Goal: Communication & Community: Answer question/provide support

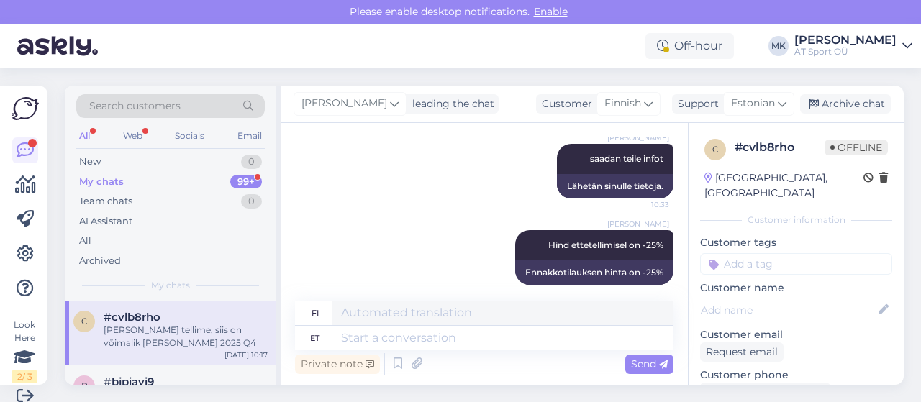
scroll to position [1195, 0]
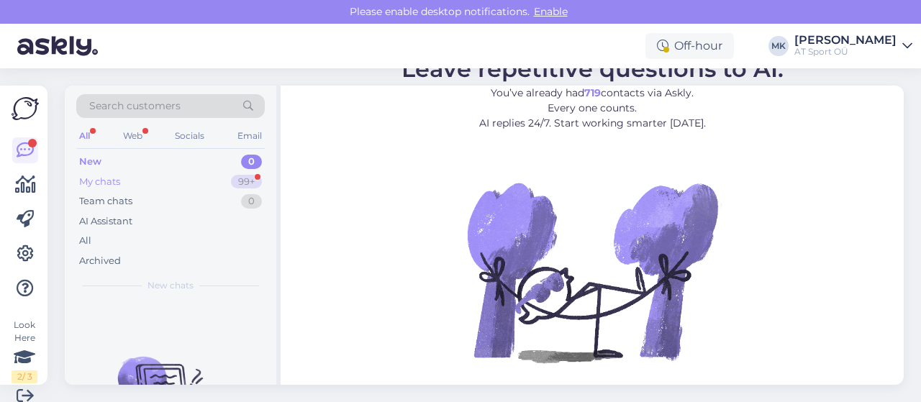
click at [114, 175] on div "My chats" at bounding box center [99, 182] width 41 height 14
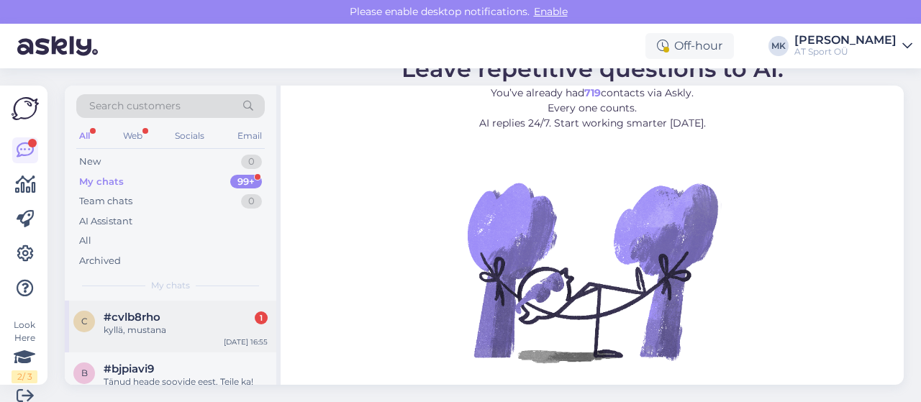
click at [148, 326] on div "kyllä, mustana" at bounding box center [186, 330] width 164 height 13
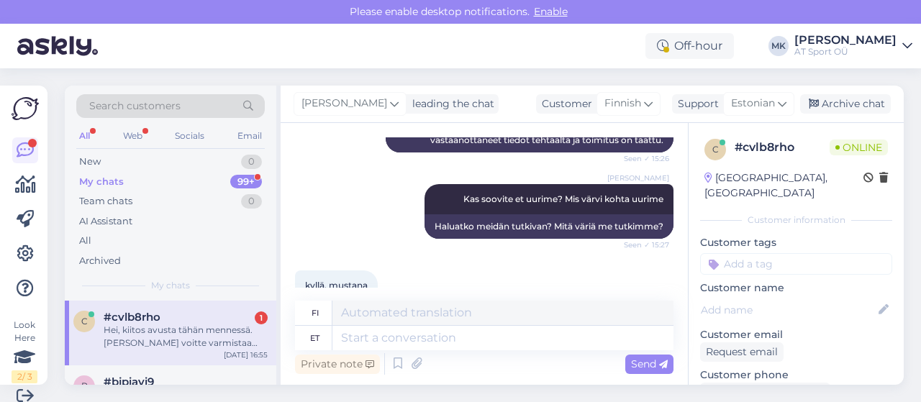
scroll to position [16, 0]
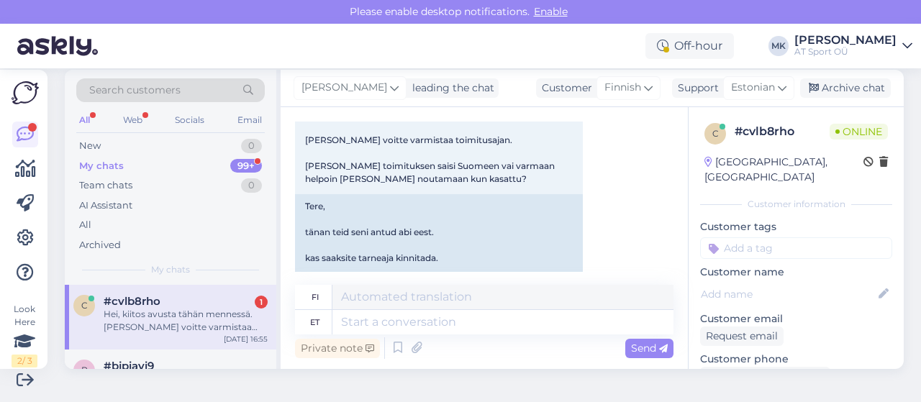
click at [163, 322] on div "Hei, kiitos avusta tähän mennessä. jos voitte varmistaa toimitusajan. Miten toi…" at bounding box center [186, 321] width 164 height 26
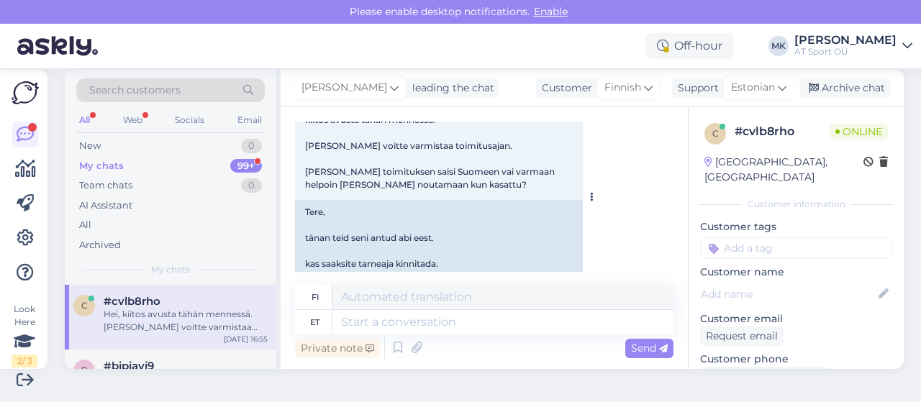
scroll to position [2373, 0]
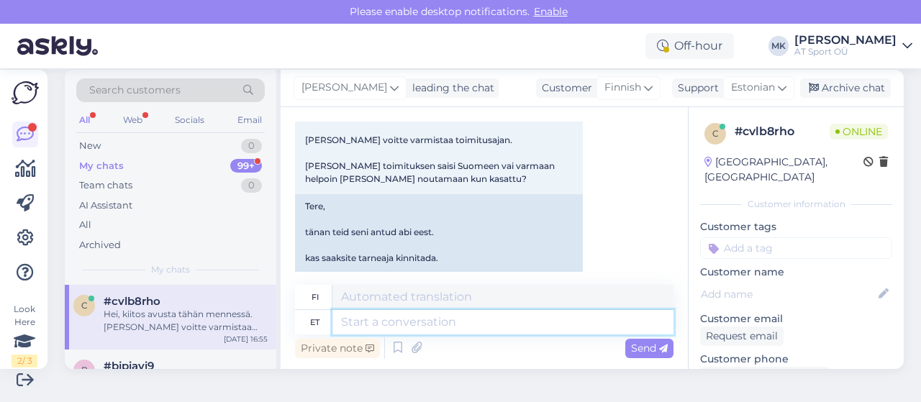
click at [360, 326] on textarea at bounding box center [502, 322] width 341 height 24
type textarea "Tere."
type textarea "Hei."
type textarea "Tere. Kohe"
type textarea "Hei. Heti."
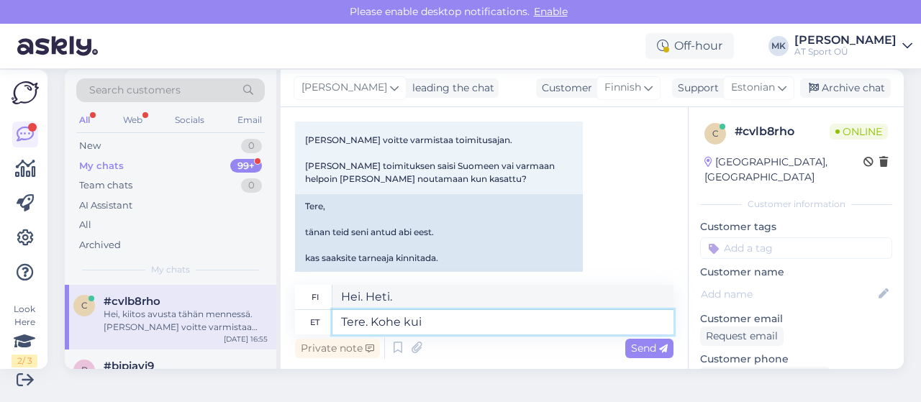
type textarea "Tere. Kohe kui s"
type textarea "Hei. Heti kun"
type textarea "Tere. Kohe kui saame"
type textarea "Hei. Heti kun mahdollista."
type textarea "Tere. Kohe kui saame tehasest"
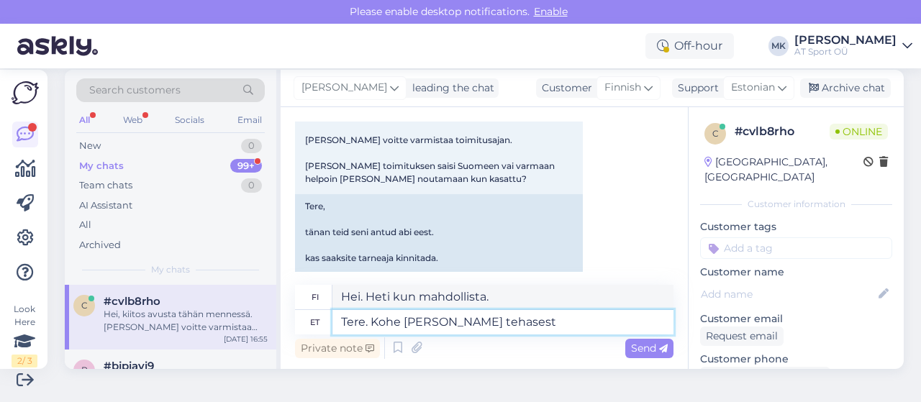
type textarea "Hei. Heti kun saamme sen tehtaalta"
type textarea "Tere. Kohe kui saame tehasest vastuse s"
type textarea "Hei. Heti kun saamme vastauksen tehtaalta"
type textarea "Tere. Kohe kui saame tehasest vastuse siis"
type textarea "Hei. Heti kun saamme vastauksen tehtaalta,"
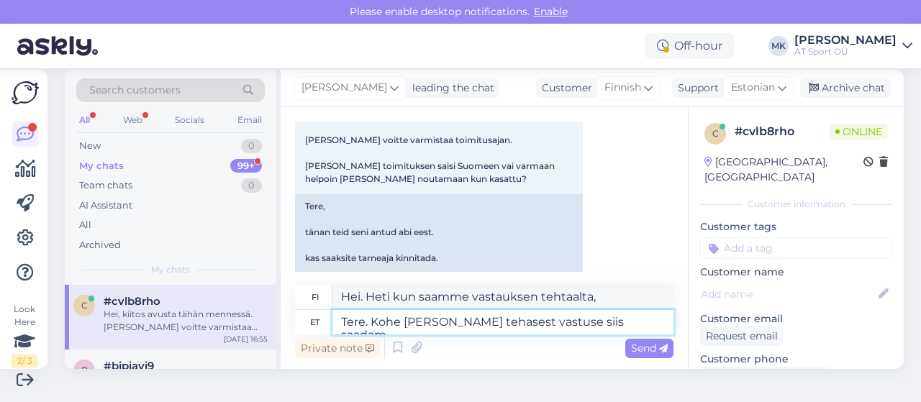
type textarea "Tere. Kohe kui saame tehasest vastuse siis saadam e"
type textarea "Hei. Lähetämme sen heti, kun saamme vastauksen tehtaalta."
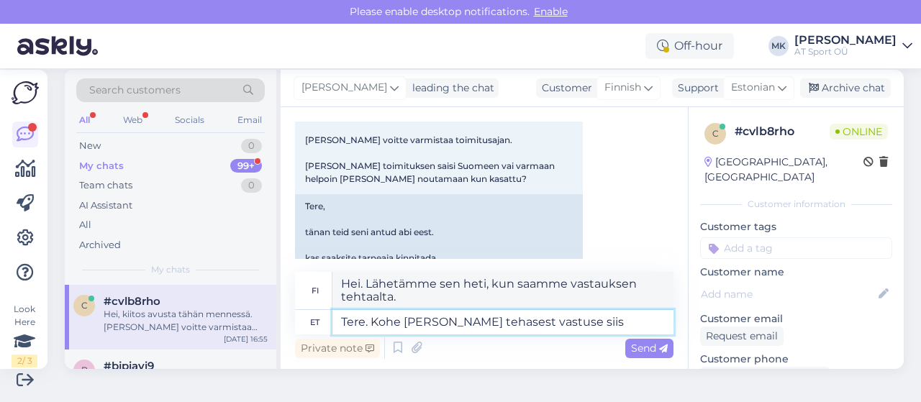
type textarea "Tere. Kohe kui saame tehasest vastuse siis a"
type textarea "Hei. Heti kun saamme vastauksen tehtaalta,"
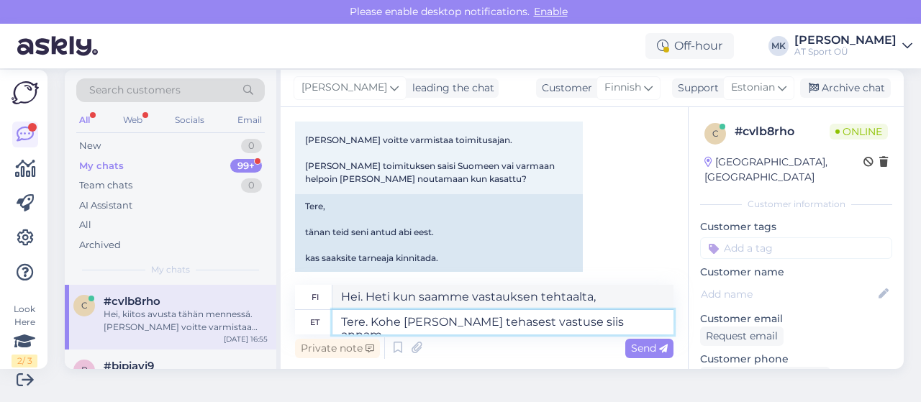
type textarea "Tere. Kohe kui saame tehasest vastuse siis annam"
type textarea "Hei. Heti kun saamme vastauksen tehtaalta, ilmoitamme siitä teille."
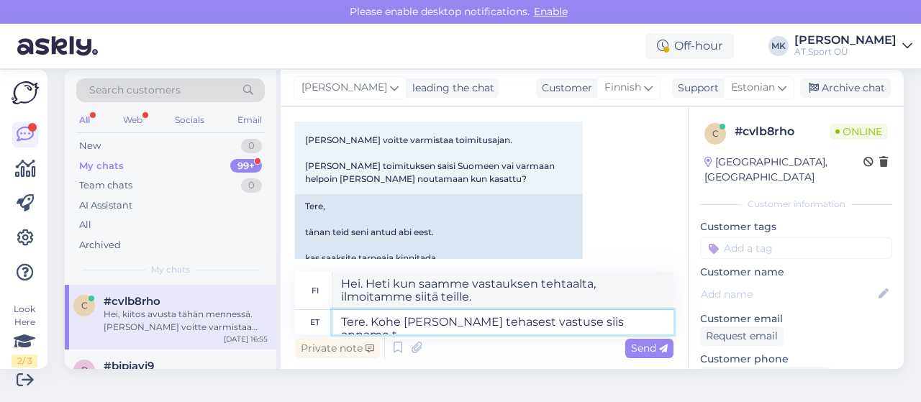
type textarea "Tere. Kohe kui saame tehasest vastuse siis anname te"
type textarea "Hei. Heti kun saamme vastauksen tehtaalta, annamme sen."
type textarea "Tere. Kohe kui saame tehasest vastuse siis anname teile"
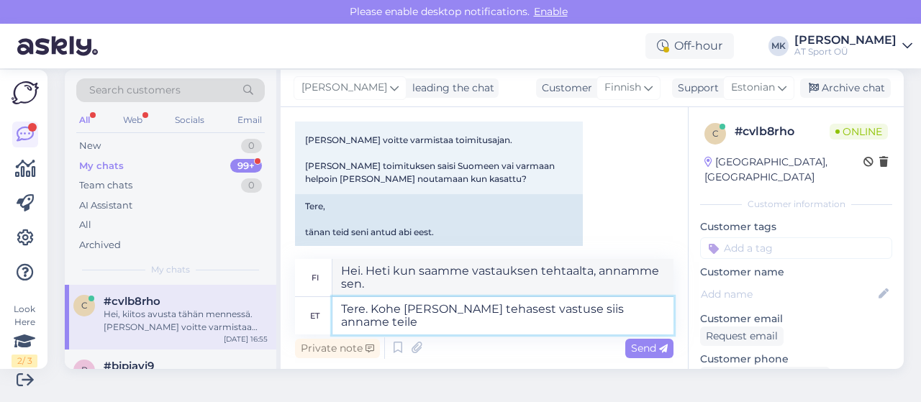
type textarea "Hei. Heti kun saamme vastauksen tehtaalta, ilmoitamme siitä teille."
type textarea "Tere. Kohe kui saame tehasest vastuse siis anname teile tarne a"
type textarea "Hei. Heti kun saamme vastauksen tehtaalta, toimitamme tuotteen sinulle."
type textarea "Tere. Kohe kui saame tehasest vastuse siis anname teile tarne aja t"
type textarea "Hei. Heti kun saamme vastauksen tehtaalta, ilmoitamme toimitusajan."
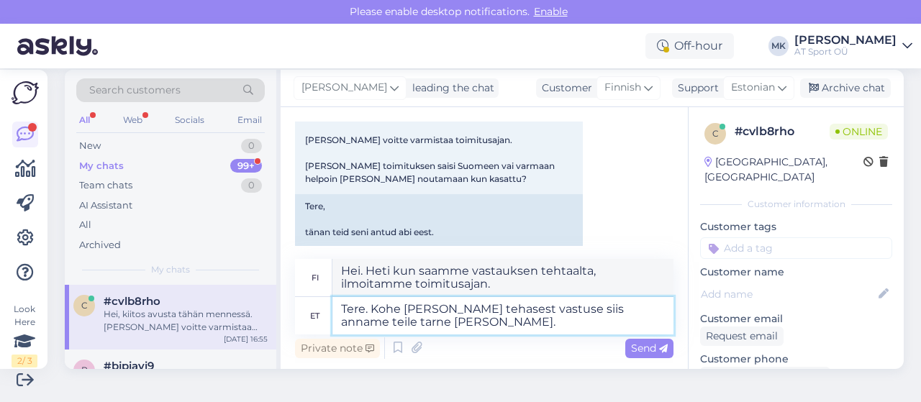
type textarea "Tere. Kohe kui saame tehasest vastuse siis anname teile tarne aja teada."
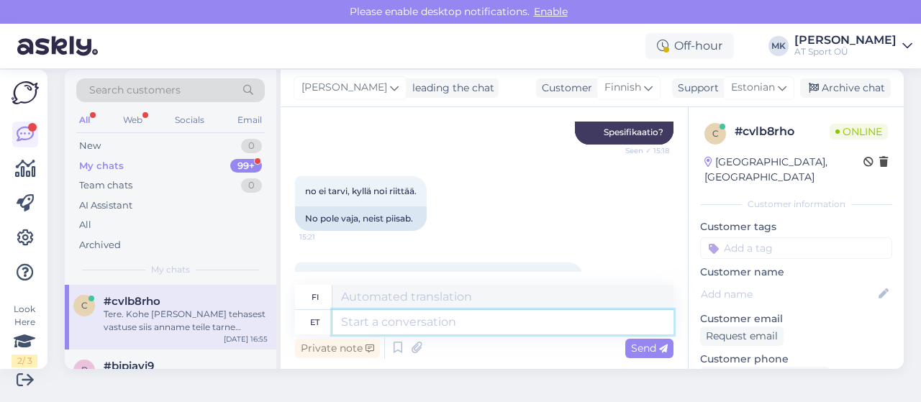
scroll to position [1736, 0]
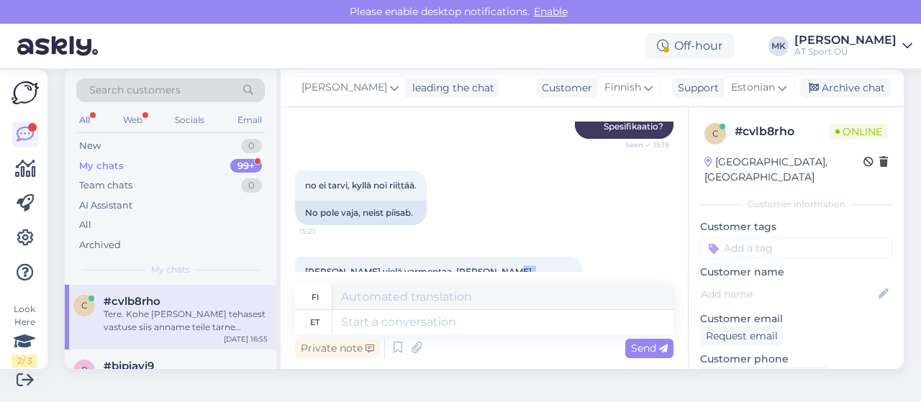
drag, startPoint x: 473, startPoint y: 245, endPoint x: 532, endPoint y: 248, distance: 59.1
click at [532, 266] on span "Eli voitko vielä varmentaa, että jos tilaa Forcen osilla ja koossa 54cm ,niin t…" at bounding box center [439, 284] width 268 height 37
copy span "Forcen osilla"
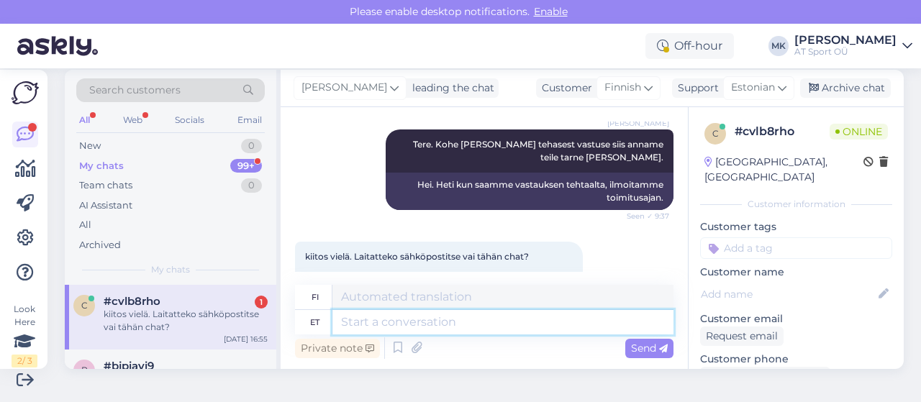
click at [400, 322] on textarea at bounding box center [502, 322] width 341 height 24
type textarea "m"
type textarea "s"
type textarea "Kui"
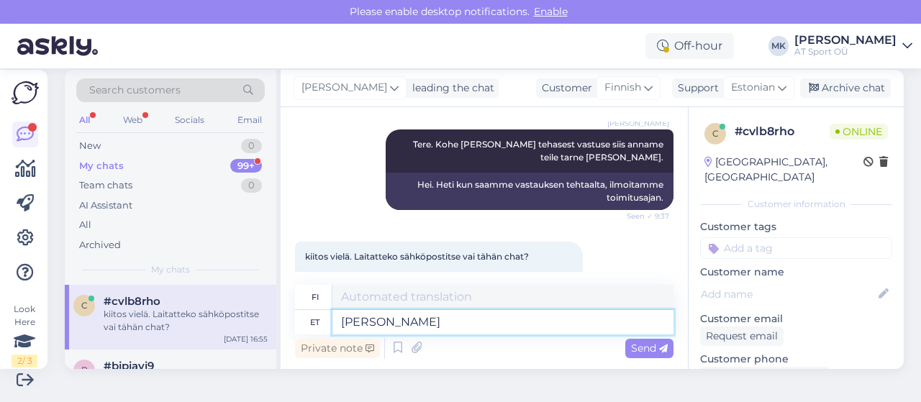
type textarea "Jos"
type textarea "K"
type textarea "võime"
type textarea "kyky"
type textarea "v"
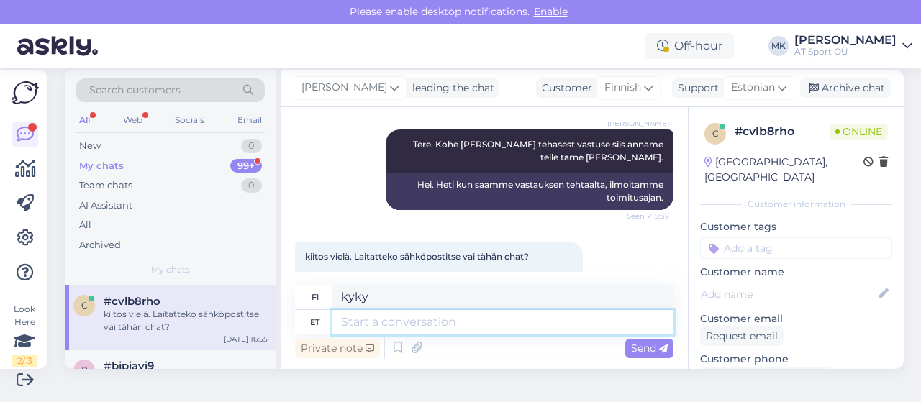
type textarea "m"
type textarea "meile"
type textarea "meille"
type textarea "meile sobivad"
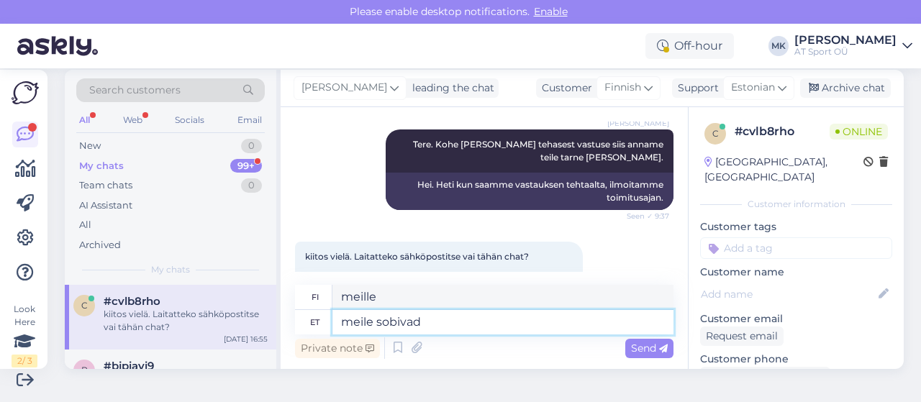
type textarea "sopiva meille"
type textarea "meile sobivad mõlevad"
type textarea "mielestämme ne sopivat"
type textarea "meile sobivad mõlevad versioonid."
type textarea "Me tykkäämme molemmista versioista."
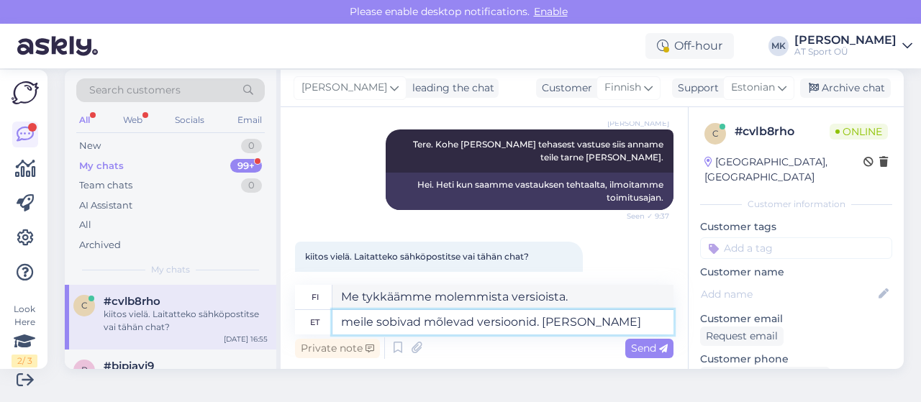
type textarea "meile sobivad mõlevad versioonid. Kui"
type textarea "Olemme tyytyväisiä molempiin versioihin. Jos"
type textarea "meile sobivad mõlevad versioonid. Kui vastuse"
type textarea "molemmat versiot sopivat meille. Jos vastaus"
type textarea "meile sobivad mõlevad versioonid. Kui vastuse saame"
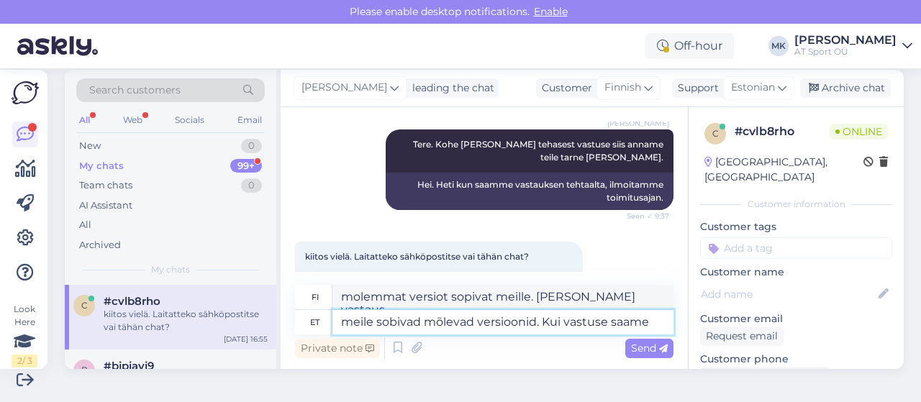
type textarea "molemmat versiot sopivat meille. Jos saamme vastauksen"
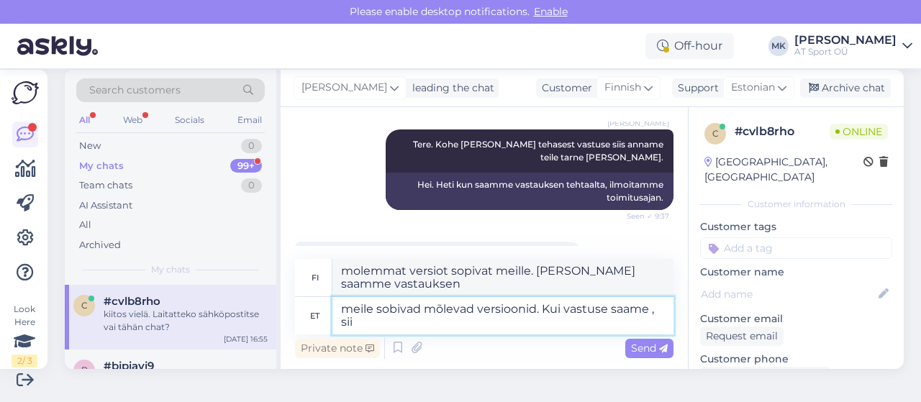
type textarea "meile sobivad mõlevad versioonid. Kui vastuse saame , siis"
type textarea "Olemme tyytyväisiä molempiin versioihin. Jos saamme vastauksen,"
type textarea "meile sobivad mõlevad versioonid. Kui vastuse saame , siis sa"
type textarea "molemmat versiot sopivat meille. Jos saamme vastauksen, niin"
type textarea "meile sobivad mõlevad versioonid. Kui vastuse saame , siis saan"
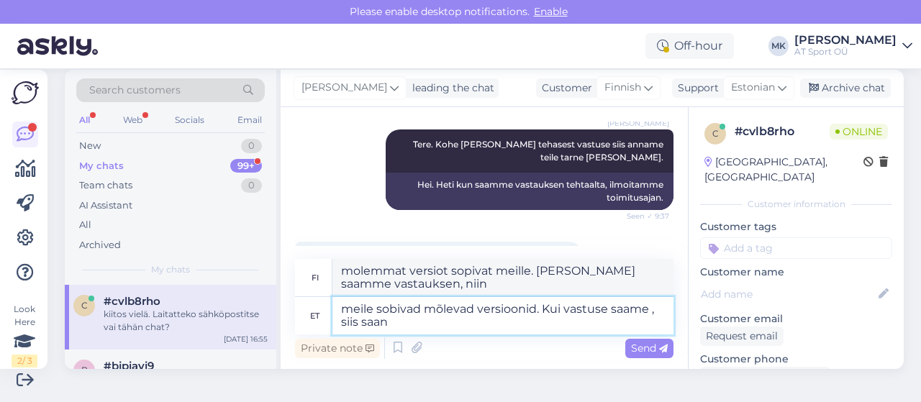
type textarea "molemmat versiot sopivat meille. Jos saamme vastauksen, voin"
type textarea "meile sobivad mõlevad versioonid. Kui vastuse saame , siis saan selle t"
type textarea "molemmat versiot sopivat meille. Jos saamme vastauksen, hankin tämän."
type textarea "meile sobivad mõlevad versioonid. Kui vastuse saame , siis saan selle teule"
type textarea "Meillä on kaksi versiota, jotka toimivat meille. Jos saamme vastauksen, lähetän…"
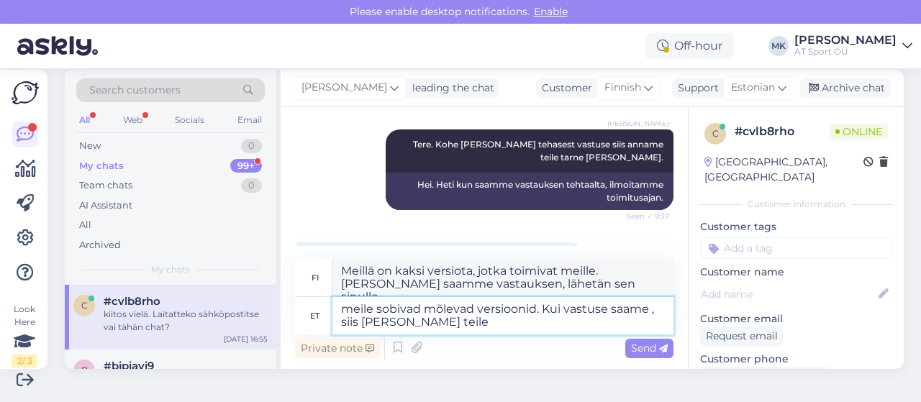
type textarea "meile sobivad mõlevad versioonid. Kui vastuse saame , siis saan selle teile e"
type textarea "Olemme tyytyväisiä molempiin versioihin. Jos saamme vastauksen, lähetän sen tei…"
type textarea "meile sobivad mõlevad versioonid. Kui vastuse saame , siis saan selle teile eda…"
type textarea "Molemmat versiot sopivat meille. Jos saamme vastauksen, voin välittää sen teill…"
type textarea "meile sobivad mõlevad versioonid. Kui vastuse saame , siis saan selle teile eda…"
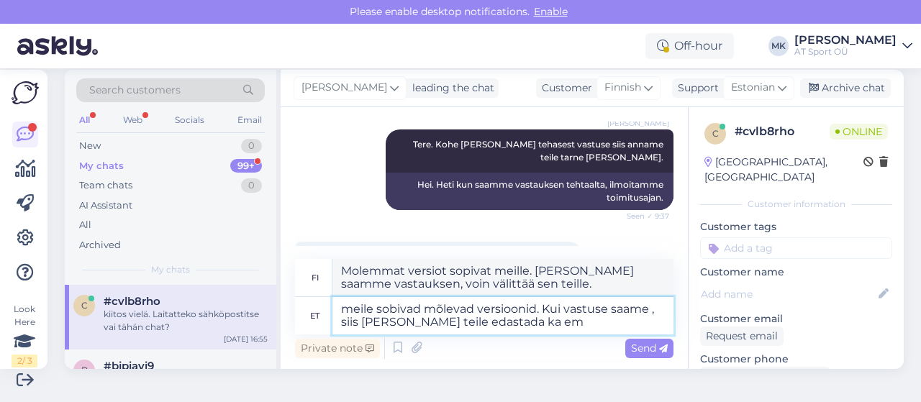
type textarea "Molemmat versiot sopivat meille. Jos saamme vastauksen, voin välittää sen myös …"
type textarea "meile sobivad mõlevad versioonid. Kui vastuse saame , siis saan selle teile eda…"
type textarea "Molemmat versiot sopivat meille. Jos saamme vastauksen, voin lähettää sen teill…"
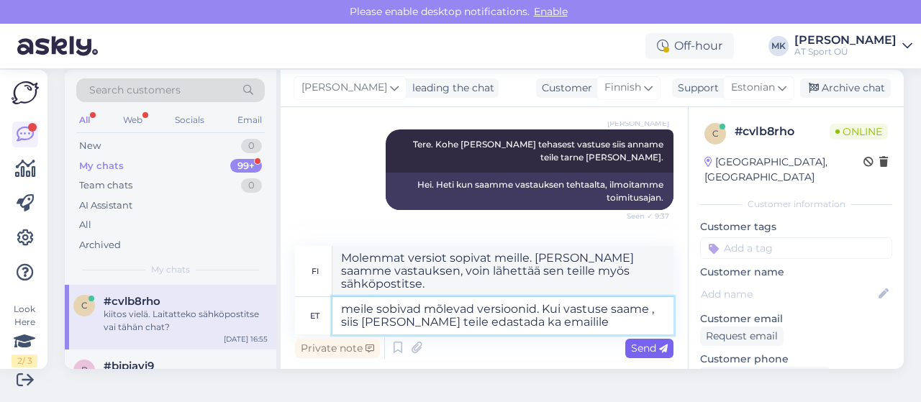
type textarea "meile sobivad mõlevad versioonid. Kui vastuse saame , siis saan selle teile eda…"
click at [631, 345] on span "Send" at bounding box center [649, 348] width 37 height 13
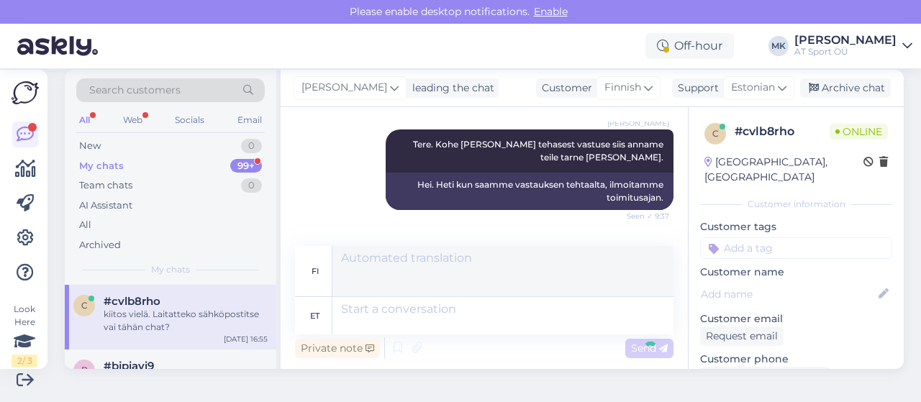
scroll to position [2696, 0]
